Goal: Task Accomplishment & Management: Use online tool/utility

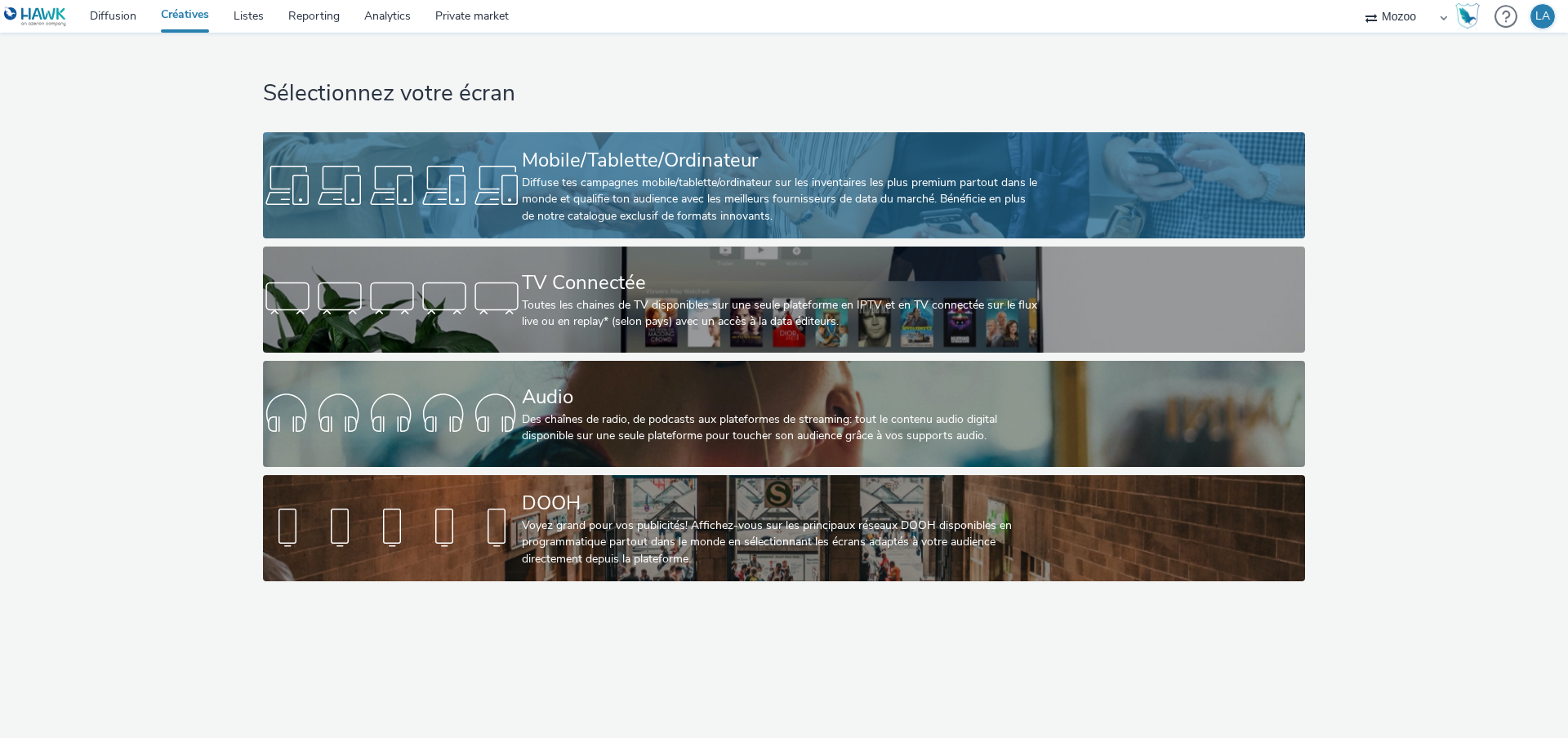
click at [641, 183] on div "Diffuse tes campagnes mobile/tablette/ordinateur sur les inventaires les plus p…" at bounding box center [780, 198] width 517 height 49
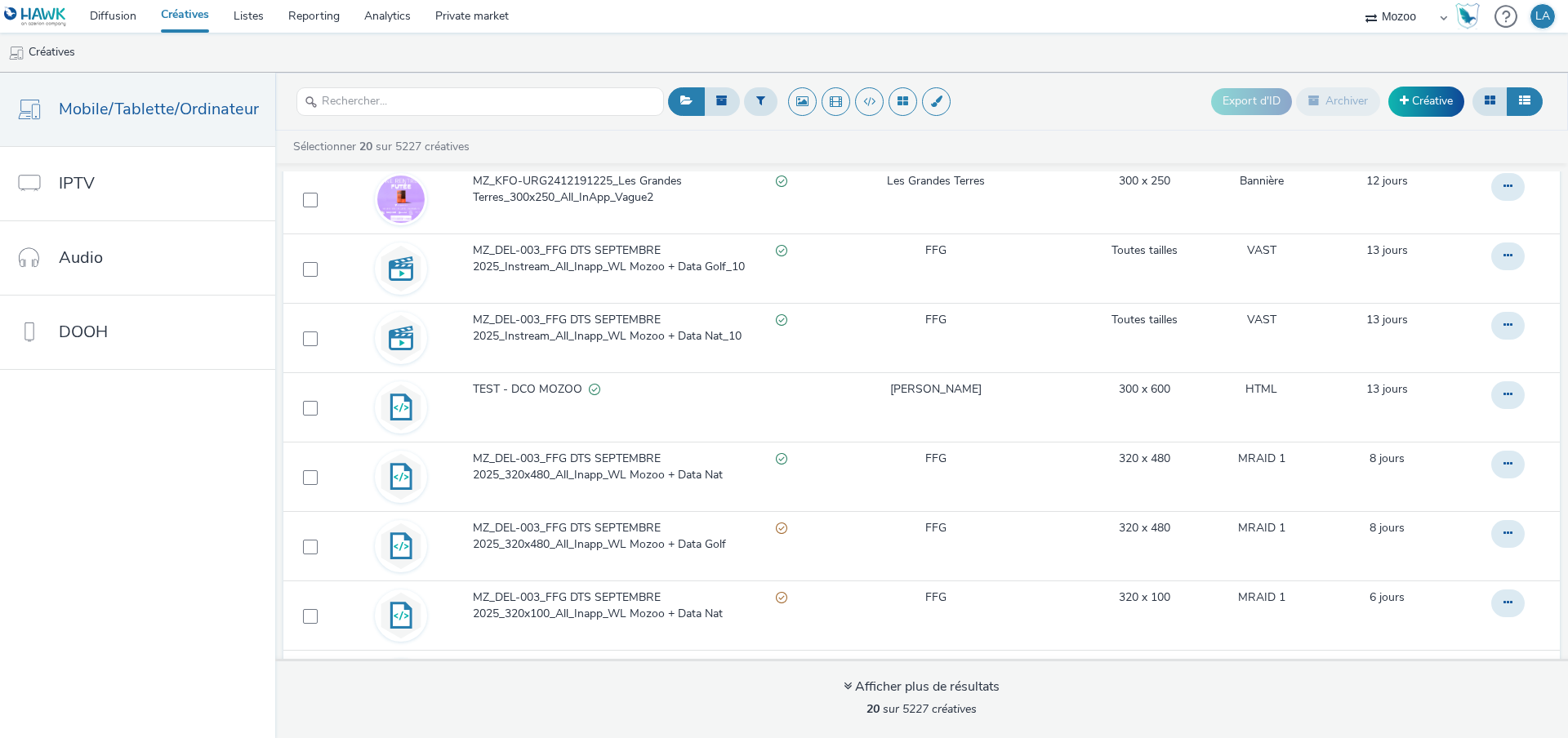
scroll to position [938, 0]
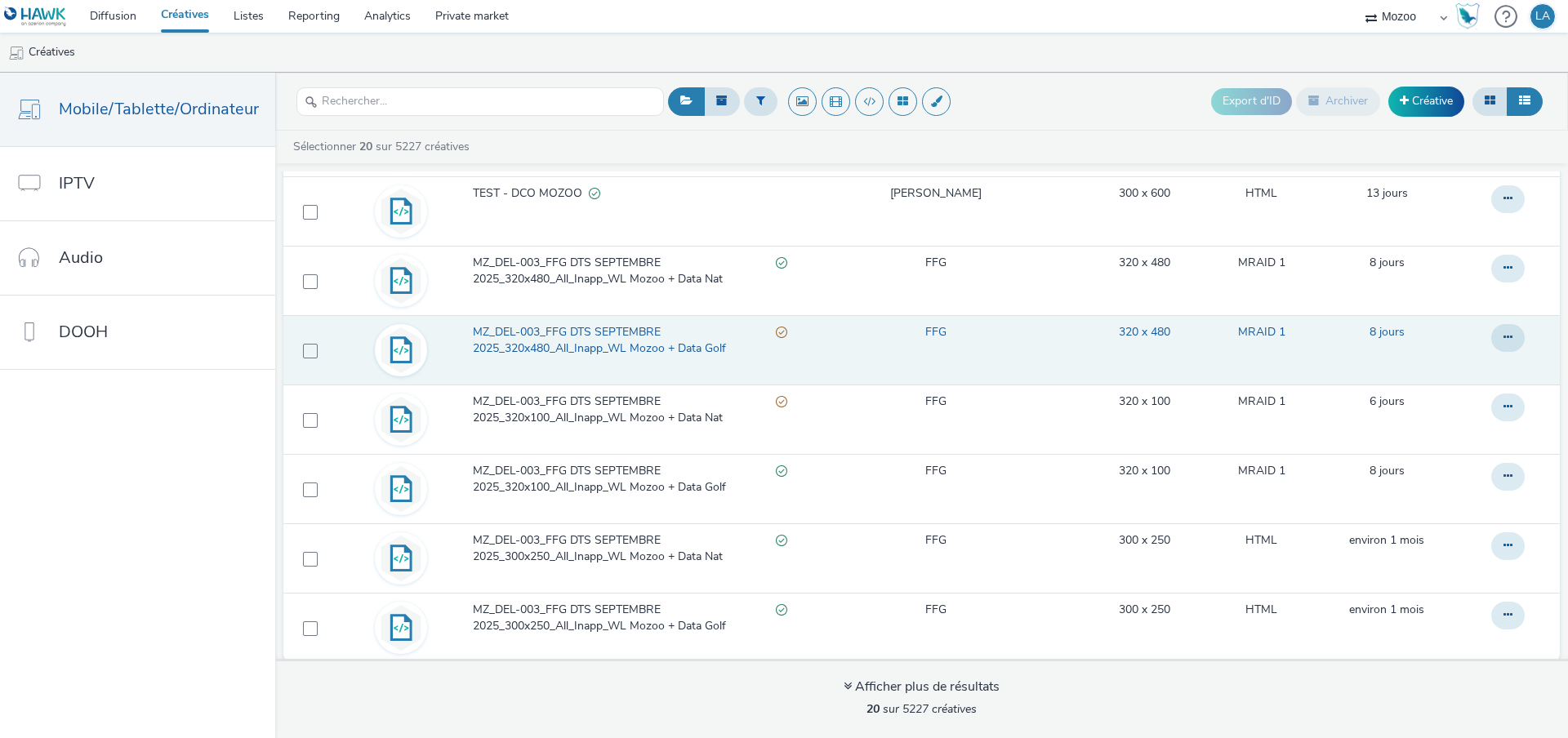
click at [595, 339] on span "MZ_DEL-003_FFG DTS SEPTEMBRE 2025_320x480_All_Inapp_WL Mozoo + Data Golf" at bounding box center [624, 341] width 302 height 34
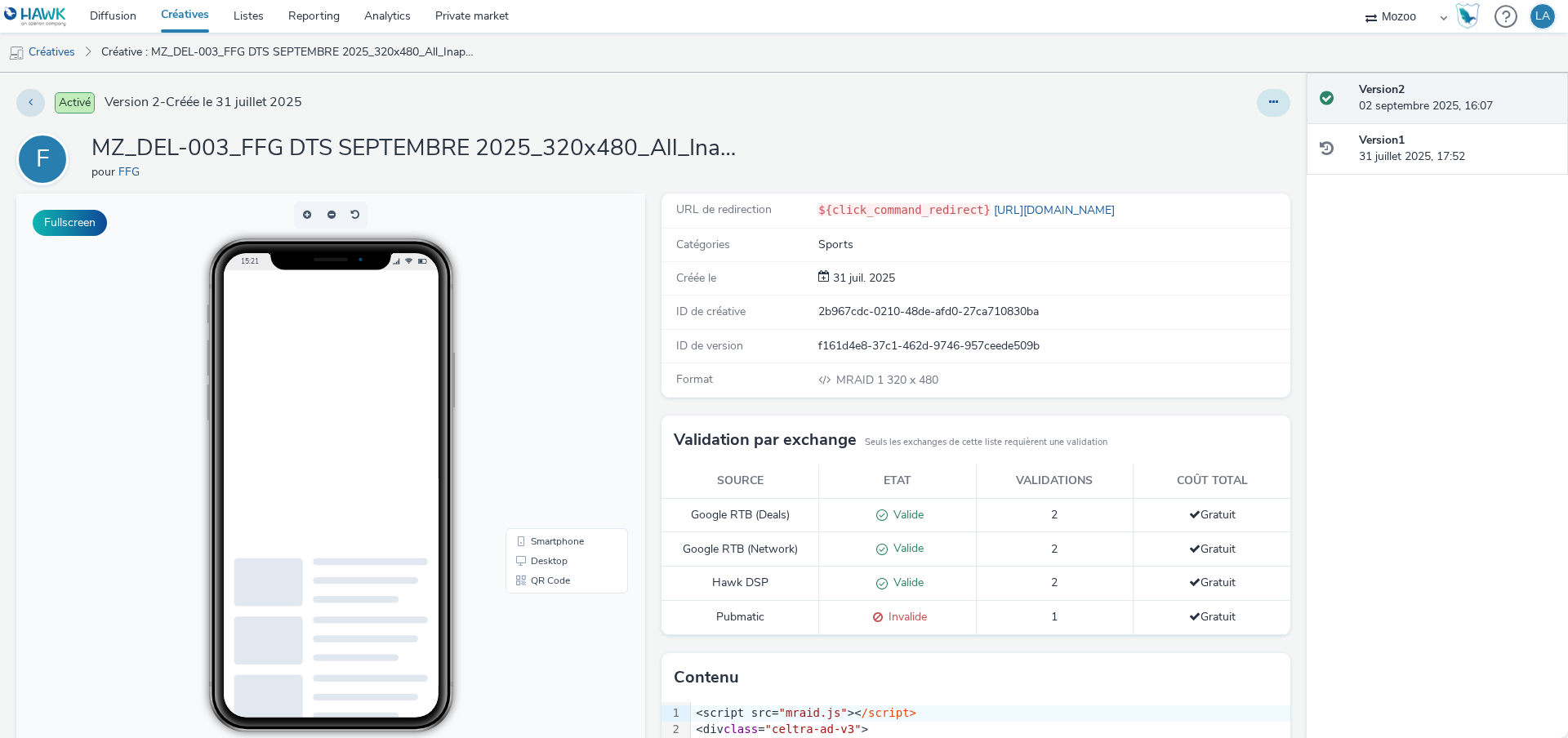
click at [1272, 102] on icon at bounding box center [1273, 102] width 9 height 11
click at [1255, 134] on link "Modifier" at bounding box center [1229, 135] width 122 height 33
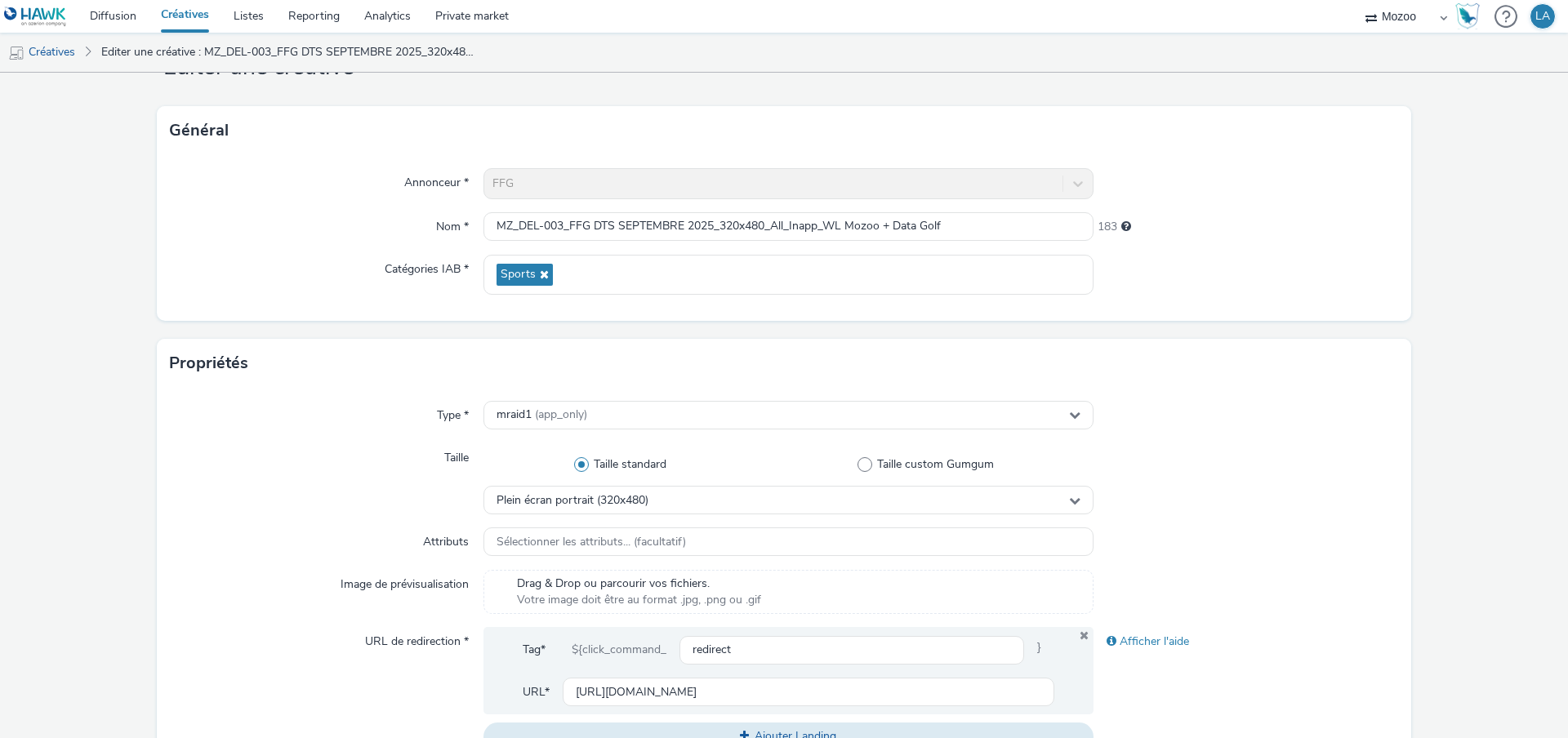
scroll to position [59, 0]
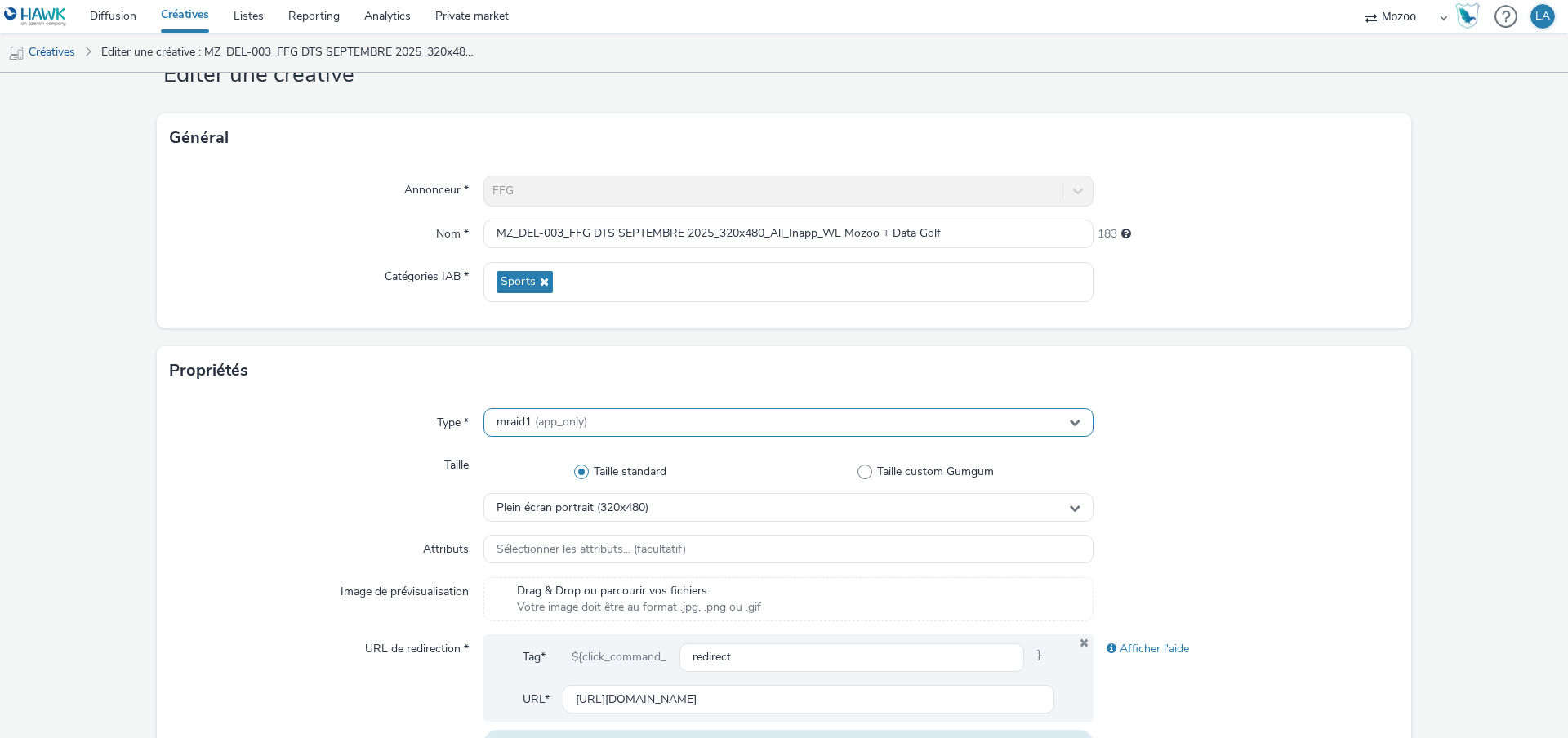
click at [610, 416] on div "mraid1 (app_only)" at bounding box center [789, 422] width 610 height 29
click at [610, 422] on div "mraid1 (app_only)" at bounding box center [789, 422] width 610 height 29
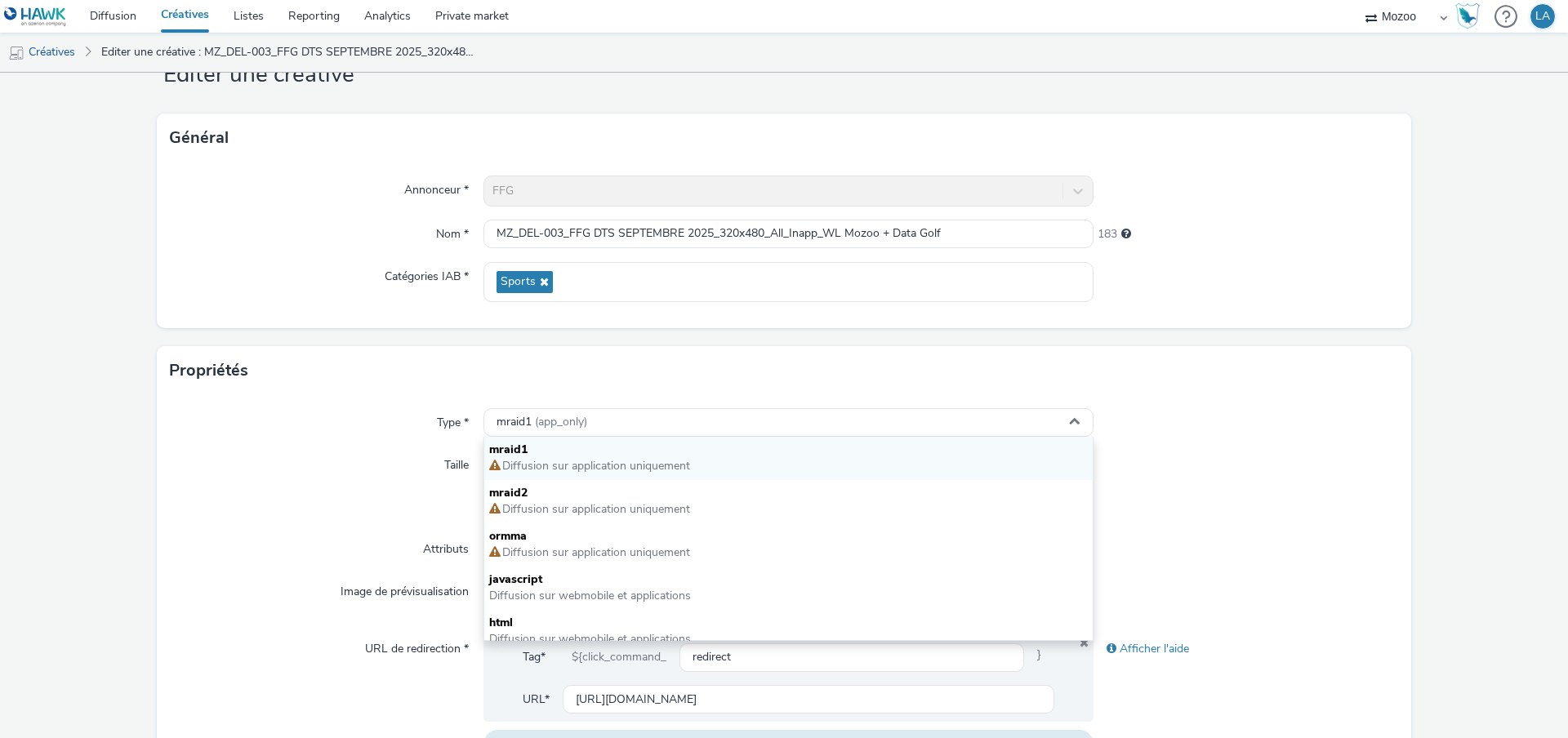
click at [1245, 529] on div "Type * mraid1 (app_only) mraid1 Diffusion sur application uniquement mraid2 Dif…" at bounding box center [783, 590] width 1254 height 390
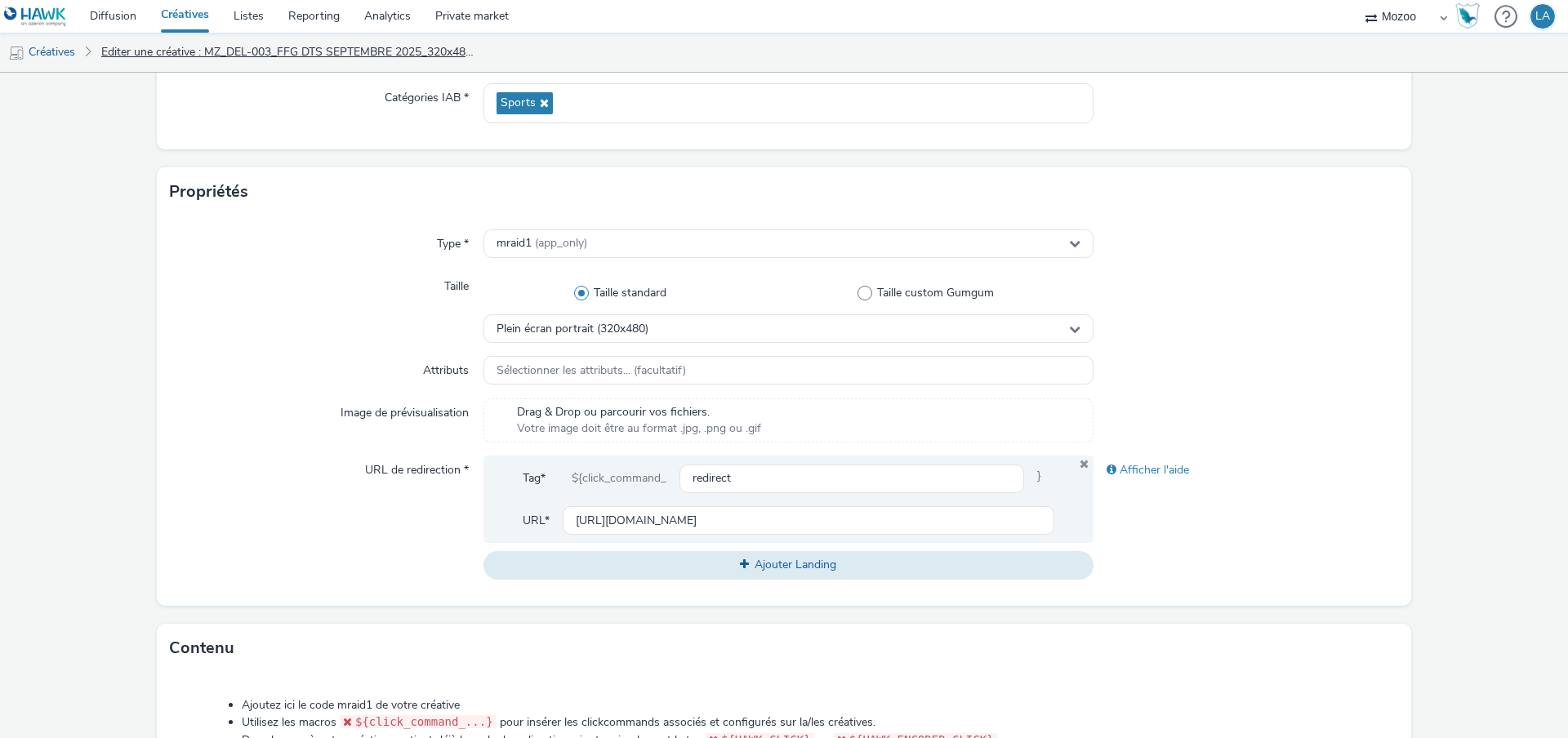
scroll to position [232, 0]
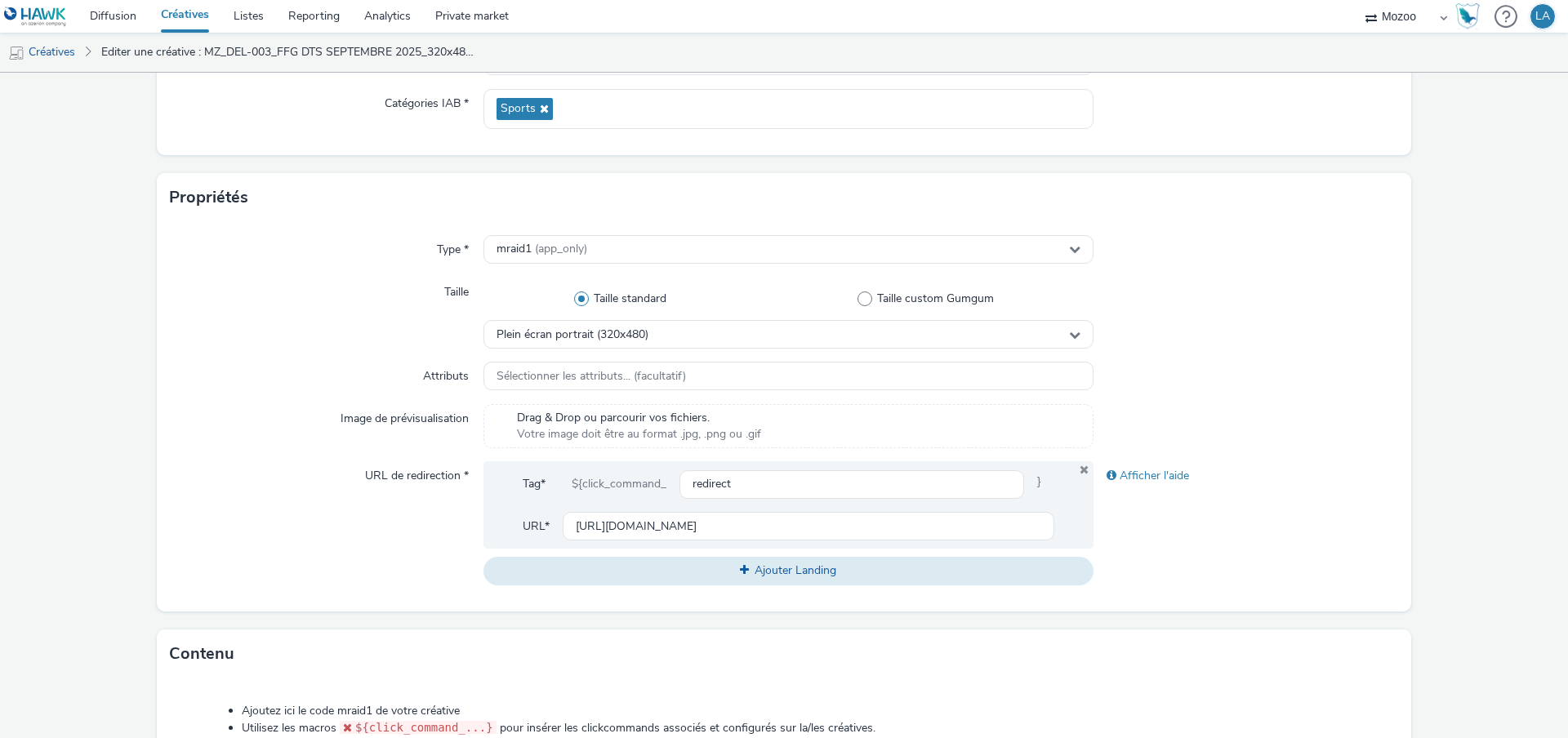
click at [609, 227] on div "Type * mraid1 (app_only) Taille Taille standard Taille custom Gumgum Plein écra…" at bounding box center [783, 417] width 1254 height 390
click at [609, 240] on div "mraid1 (app_only)" at bounding box center [789, 249] width 610 height 29
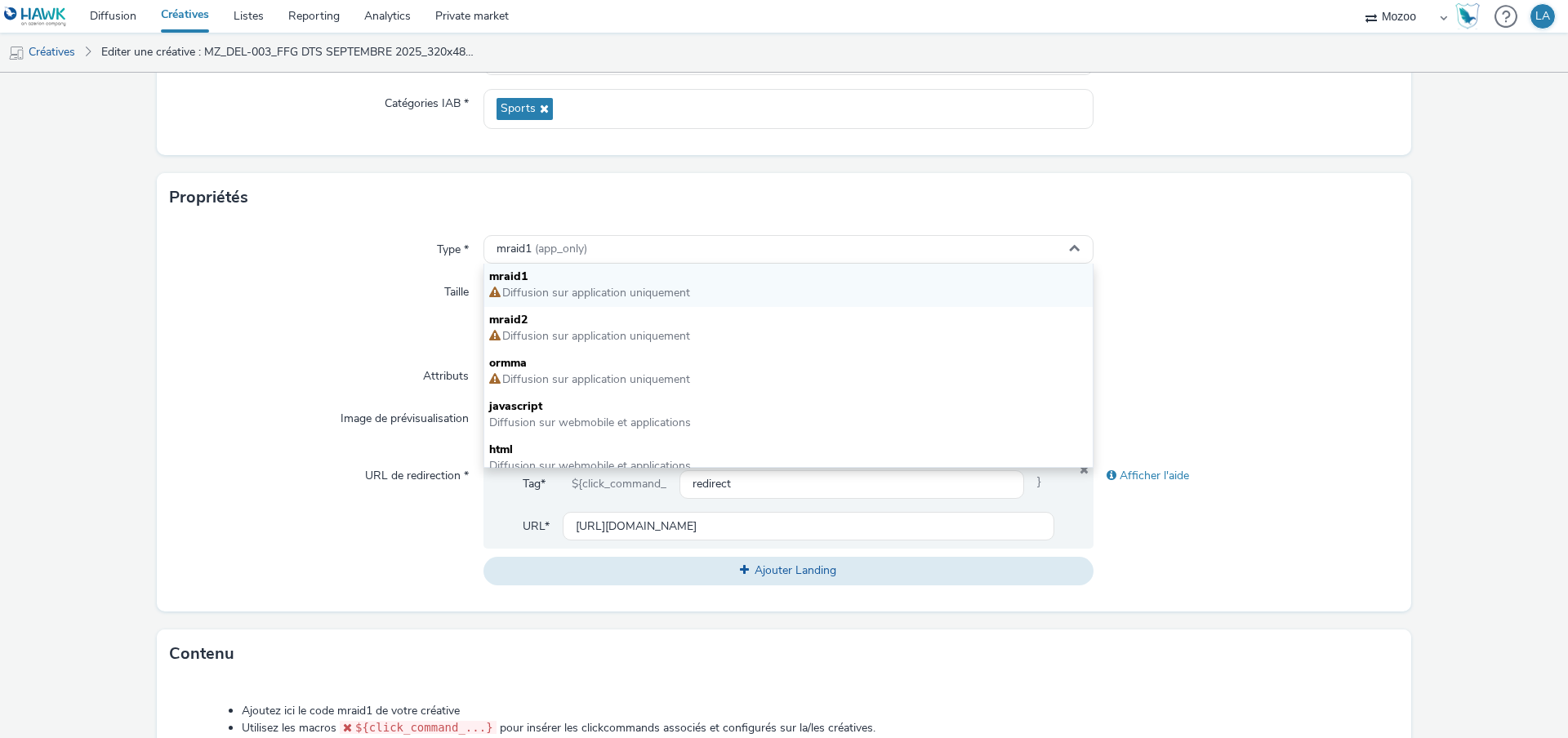
click at [247, 481] on div "URL de redirection *" at bounding box center [326, 523] width 313 height 123
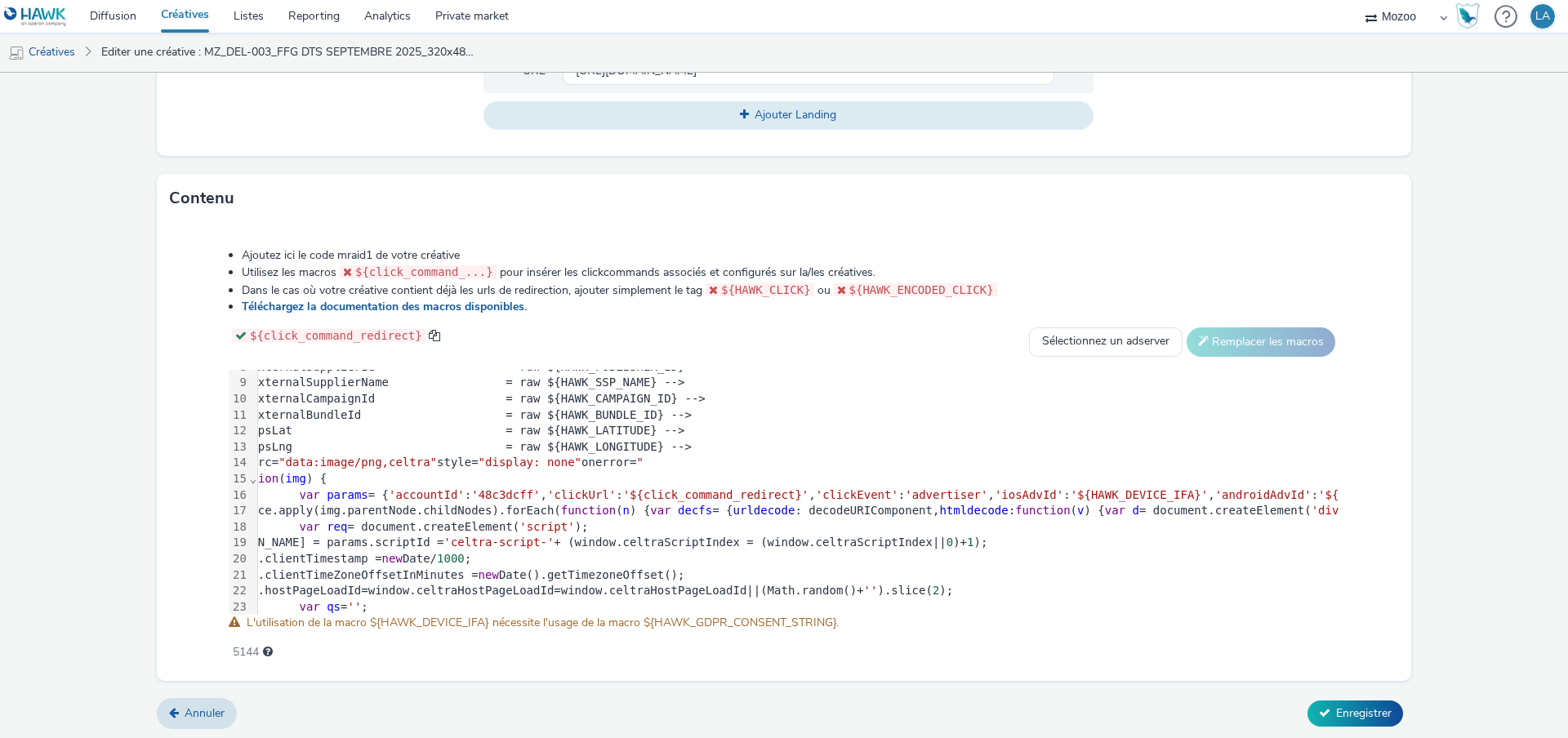
scroll to position [126, 0]
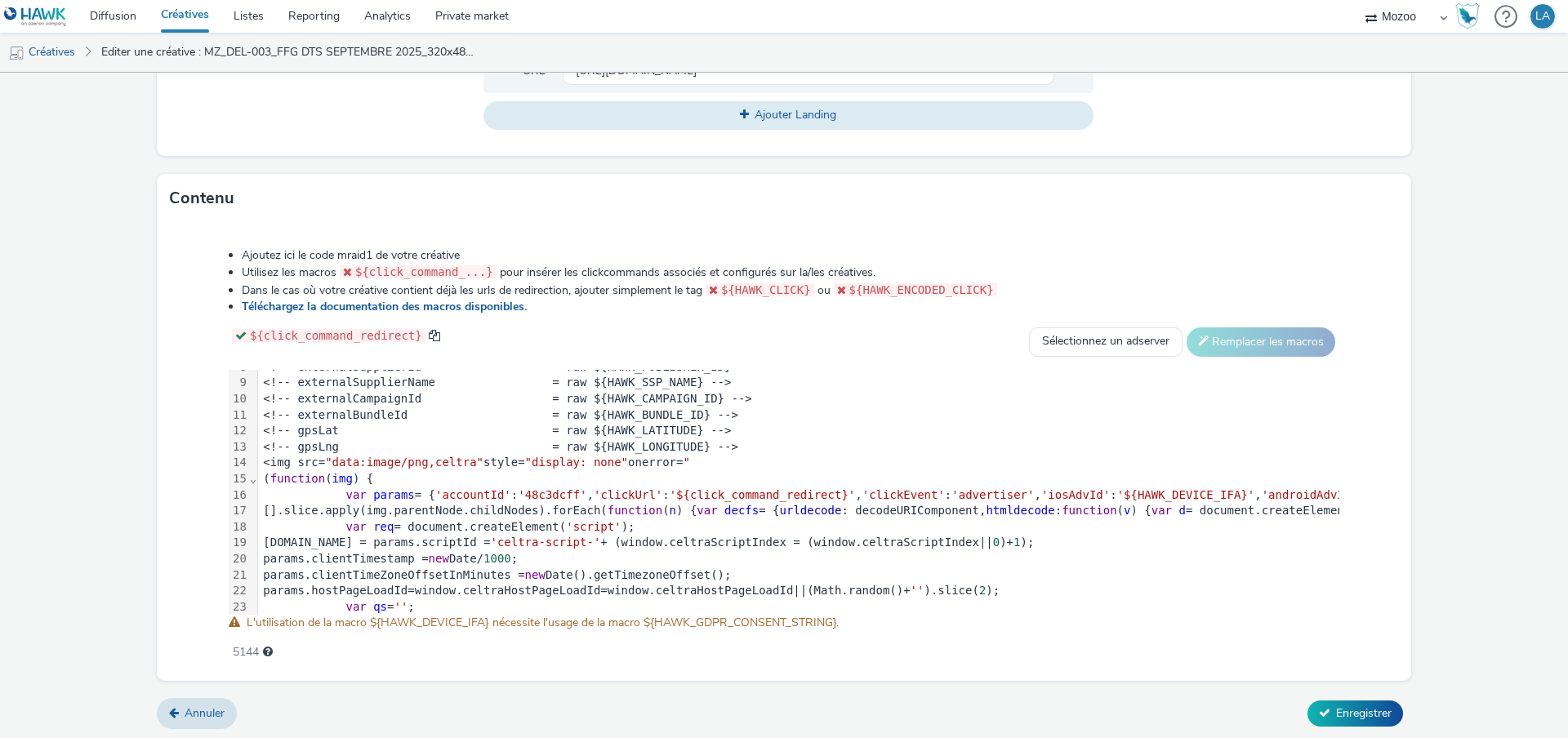
click at [856, 243] on div "Ajoutez ici le code mraid1 de votre créative Utilisez les macros ${click_comman…" at bounding box center [783, 444] width 1228 height 418
